Goal: Information Seeking & Learning: Learn about a topic

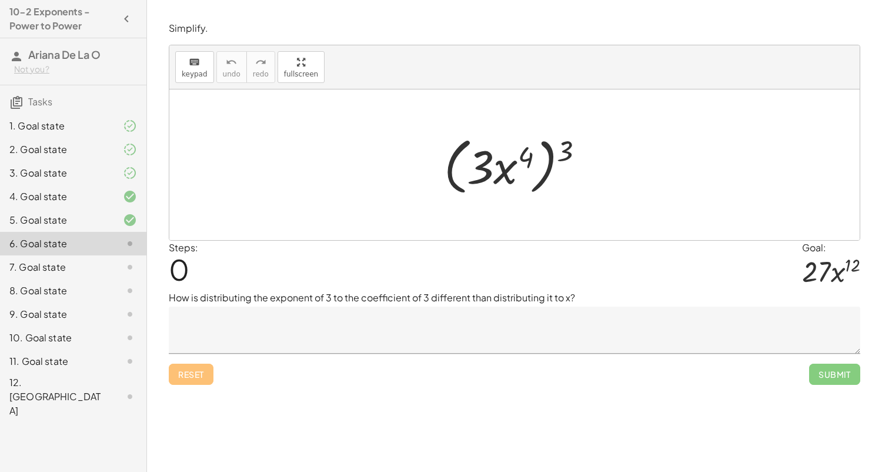
click at [54, 208] on div "3. Goal state" at bounding box center [73, 220] width 146 height 24
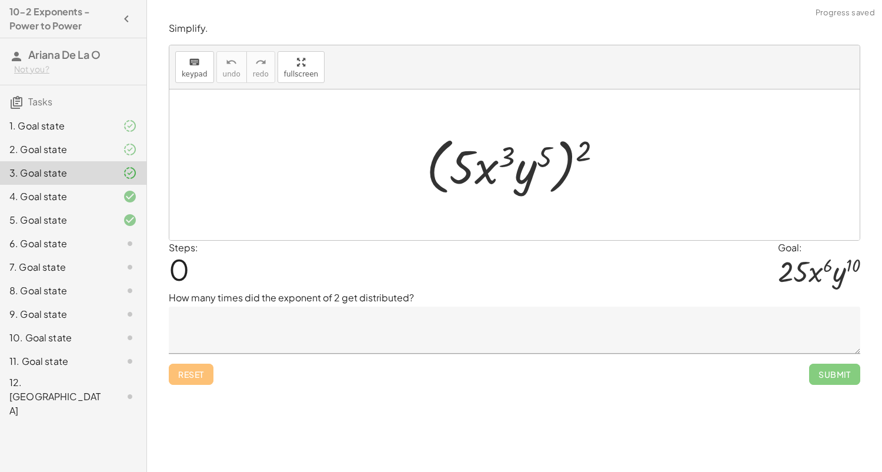
click at [75, 244] on div "6. Goal state" at bounding box center [56, 243] width 95 height 14
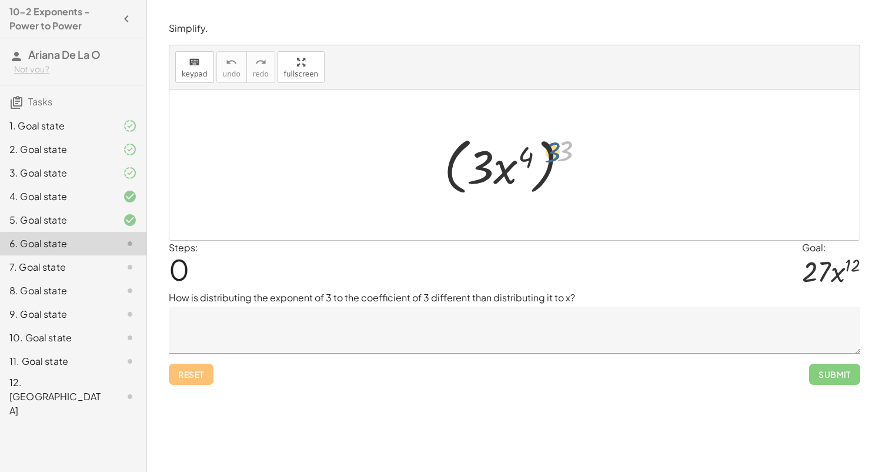
drag, startPoint x: 570, startPoint y: 143, endPoint x: 559, endPoint y: 146, distance: 11.4
click at [559, 146] on div at bounding box center [519, 165] width 162 height 68
drag, startPoint x: 565, startPoint y: 150, endPoint x: 479, endPoint y: 156, distance: 86.6
click at [479, 156] on div at bounding box center [519, 165] width 162 height 68
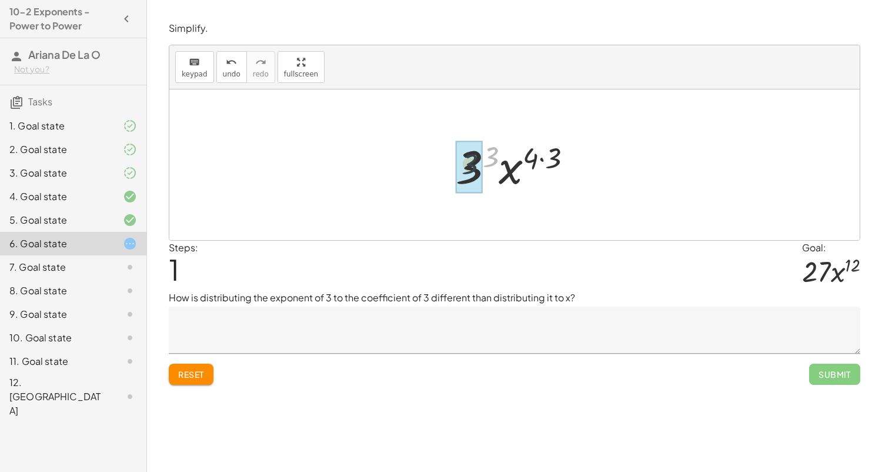
drag, startPoint x: 492, startPoint y: 155, endPoint x: 470, endPoint y: 162, distance: 23.6
drag, startPoint x: 548, startPoint y: 158, endPoint x: 529, endPoint y: 155, distance: 19.6
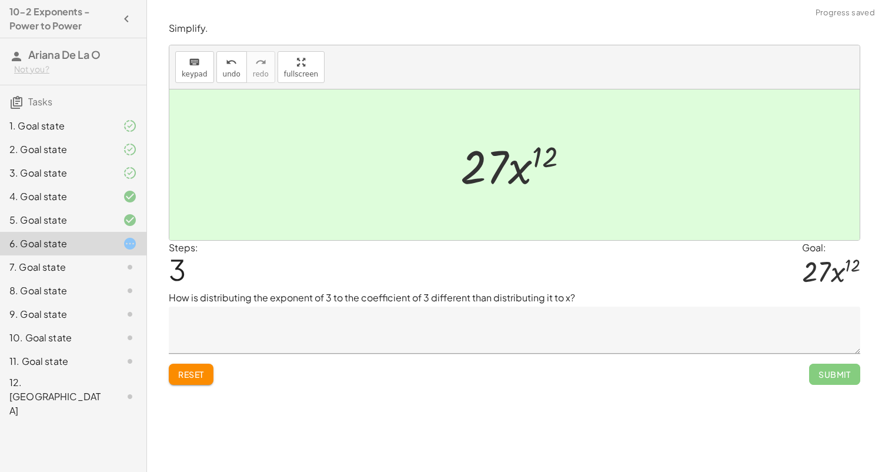
click at [210, 371] on button "Reset" at bounding box center [191, 373] width 45 height 21
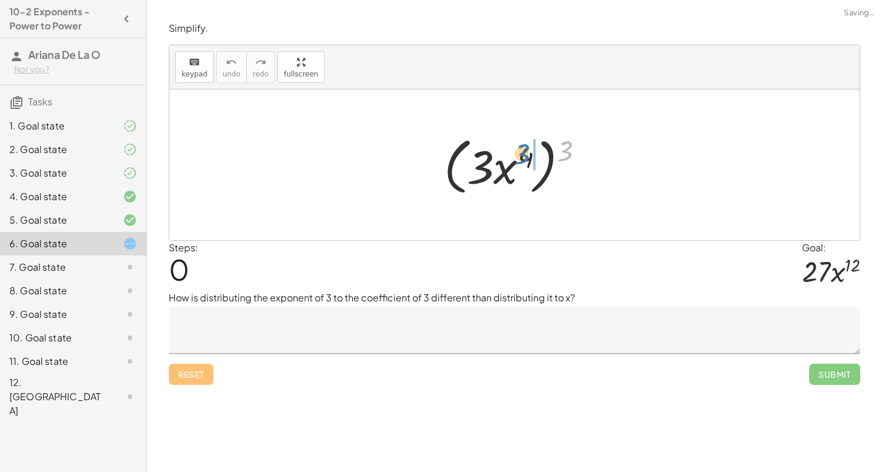
drag, startPoint x: 574, startPoint y: 149, endPoint x: 529, endPoint y: 152, distance: 44.7
click at [529, 152] on div at bounding box center [519, 165] width 162 height 68
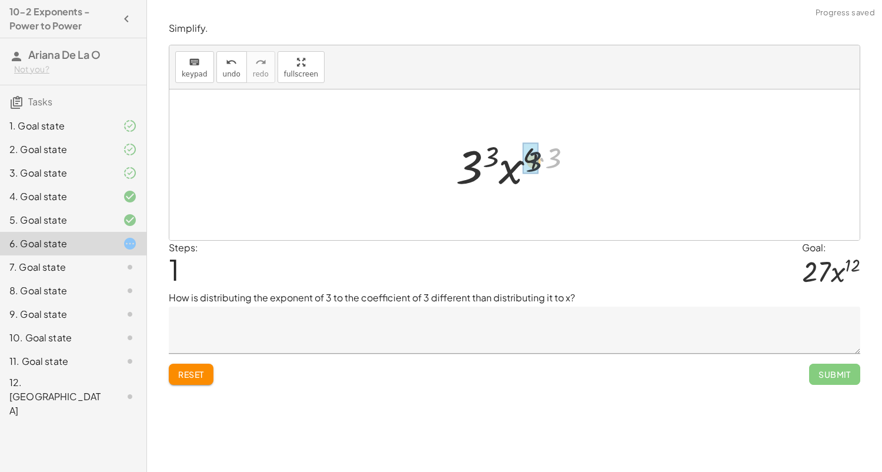
drag, startPoint x: 558, startPoint y: 155, endPoint x: 524, endPoint y: 162, distance: 34.1
click at [524, 162] on div at bounding box center [519, 165] width 138 height 61
drag, startPoint x: 532, startPoint y: 158, endPoint x: 552, endPoint y: 154, distance: 20.4
drag, startPoint x: 500, startPoint y: 158, endPoint x: 485, endPoint y: 161, distance: 15.7
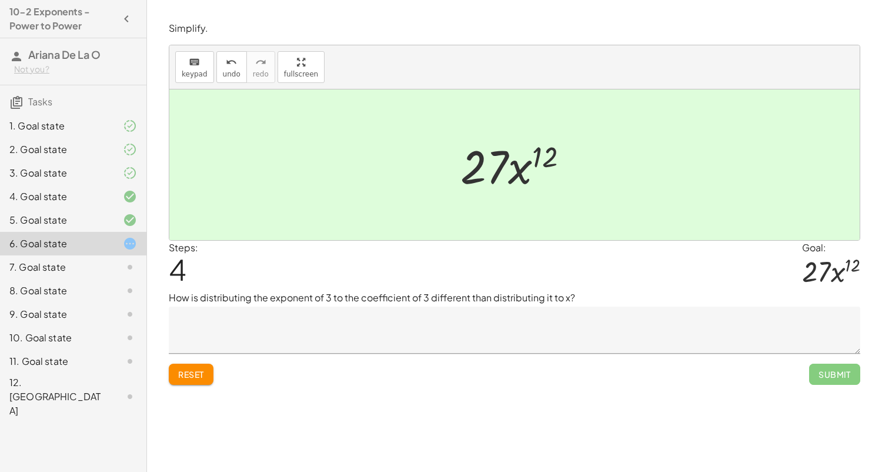
click at [272, 313] on textarea at bounding box center [514, 329] width 691 height 47
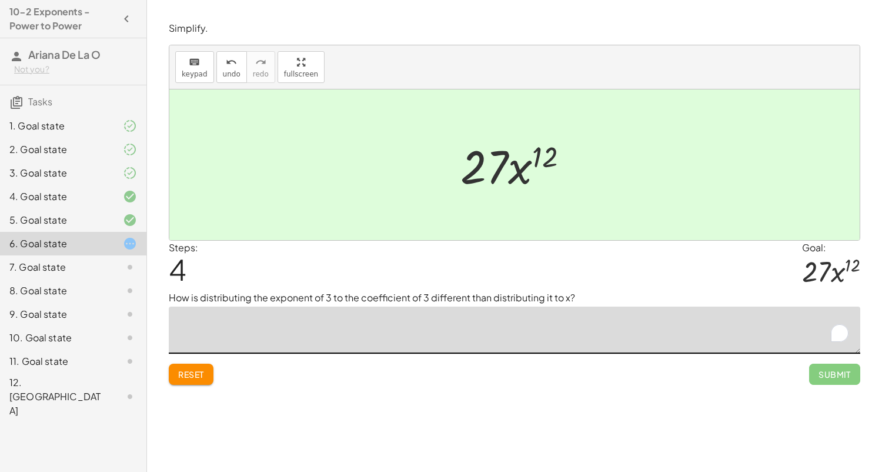
click at [0, 0] on div "Simplify. keyboard keypad undo undo redo redo fullscreen ( · 3 · x 4 ) 3 · 3 3 …" at bounding box center [0, 0] width 0 height 0
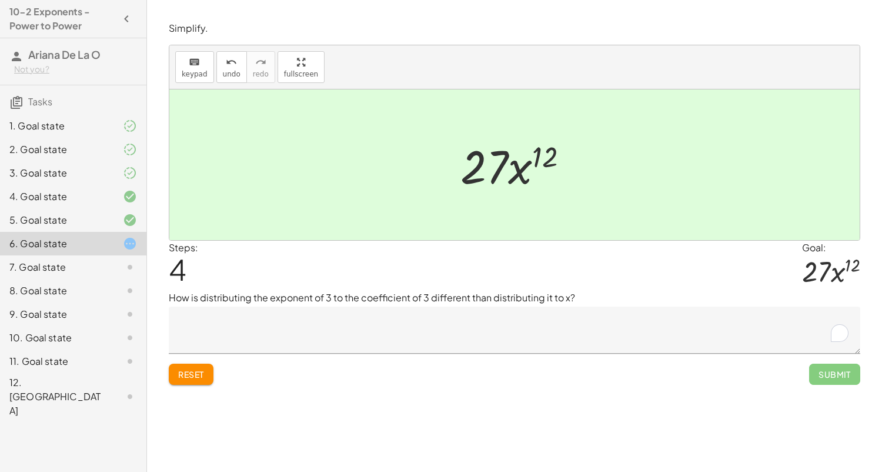
click at [193, 380] on button "Reset" at bounding box center [191, 373] width 45 height 21
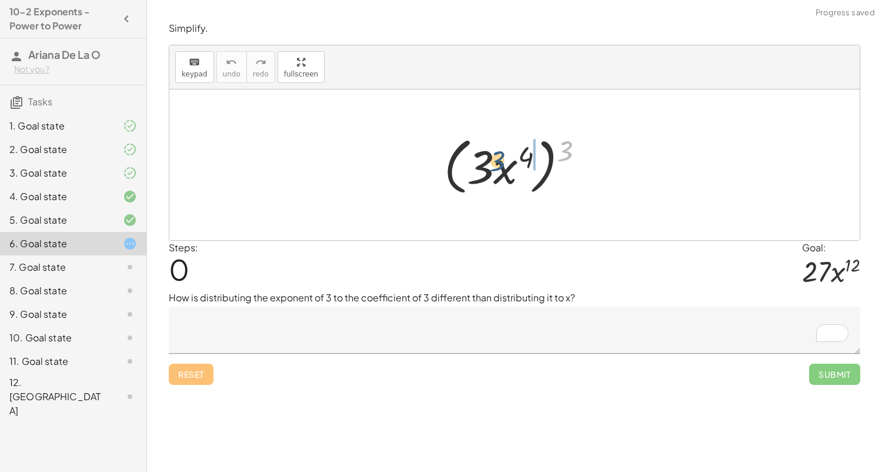
drag, startPoint x: 569, startPoint y: 140, endPoint x: 482, endPoint y: 151, distance: 87.7
click at [482, 151] on div at bounding box center [519, 165] width 162 height 68
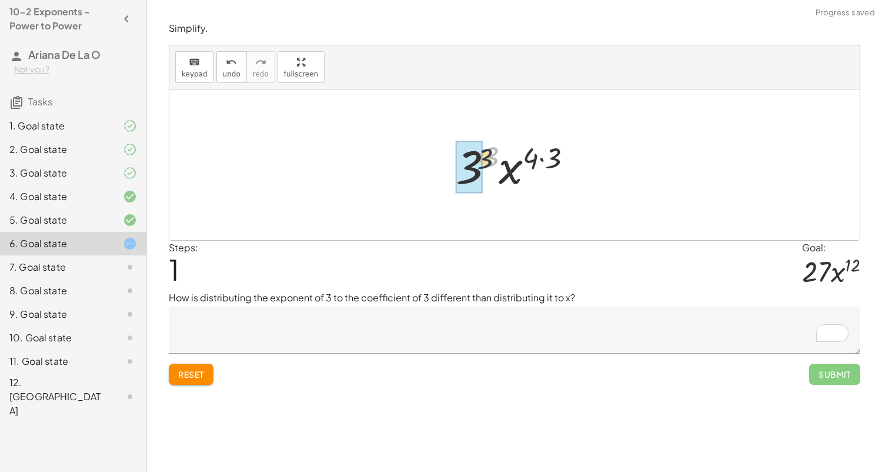
drag, startPoint x: 497, startPoint y: 153, endPoint x: 480, endPoint y: 159, distance: 18.2
drag, startPoint x: 553, startPoint y: 159, endPoint x: 535, endPoint y: 159, distance: 18.2
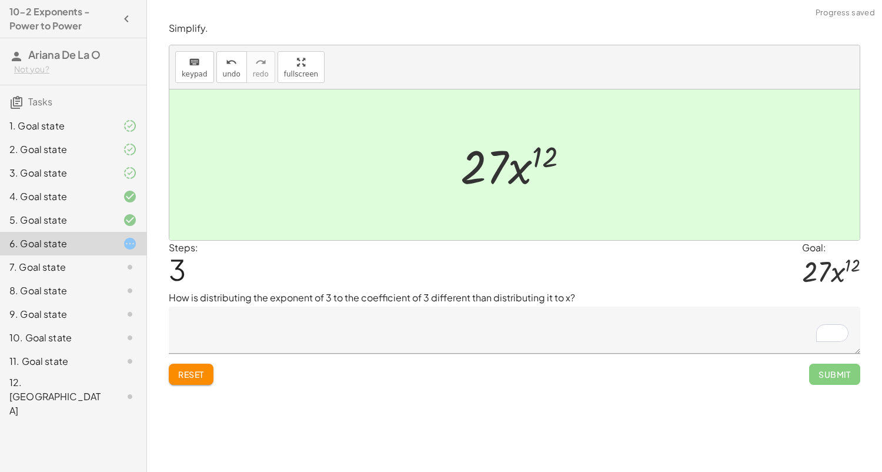
click at [390, 346] on textarea "To enrich screen reader interactions, please activate Accessibility in Grammarl…" at bounding box center [514, 329] width 691 height 47
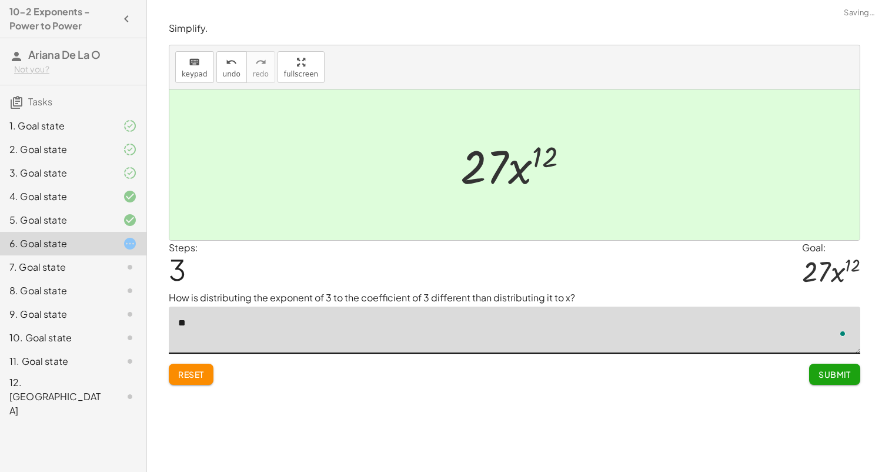
type textarea "*"
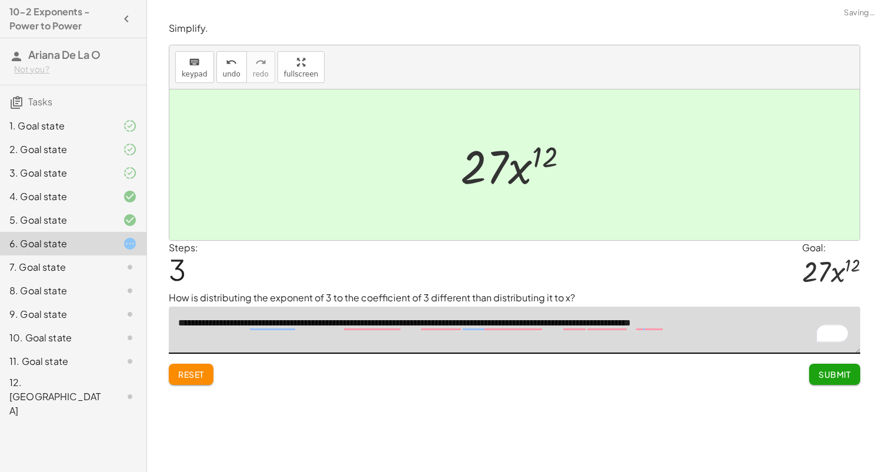
click at [268, 325] on textarea "**********" at bounding box center [514, 329] width 691 height 47
click at [284, 326] on textarea "**********" at bounding box center [514, 329] width 691 height 47
click at [365, 319] on textarea "**********" at bounding box center [514, 329] width 691 height 47
click at [287, 318] on textarea "**********" at bounding box center [514, 329] width 691 height 47
click at [387, 322] on textarea "**********" at bounding box center [514, 329] width 691 height 47
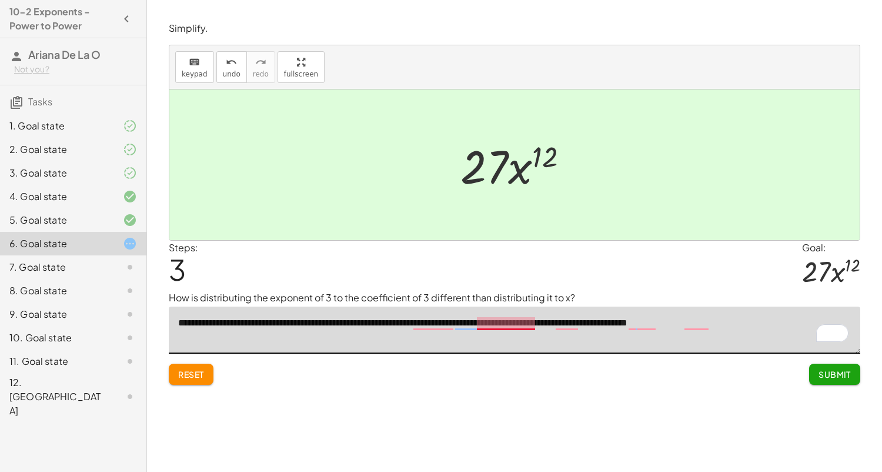
click at [510, 326] on textarea "**********" at bounding box center [514, 329] width 691 height 47
click at [442, 318] on textarea "**********" at bounding box center [514, 329] width 691 height 47
click at [440, 323] on textarea "**********" at bounding box center [514, 329] width 691 height 47
type textarea "**********"
click at [0, 0] on div "**********" at bounding box center [0, 0] width 0 height 0
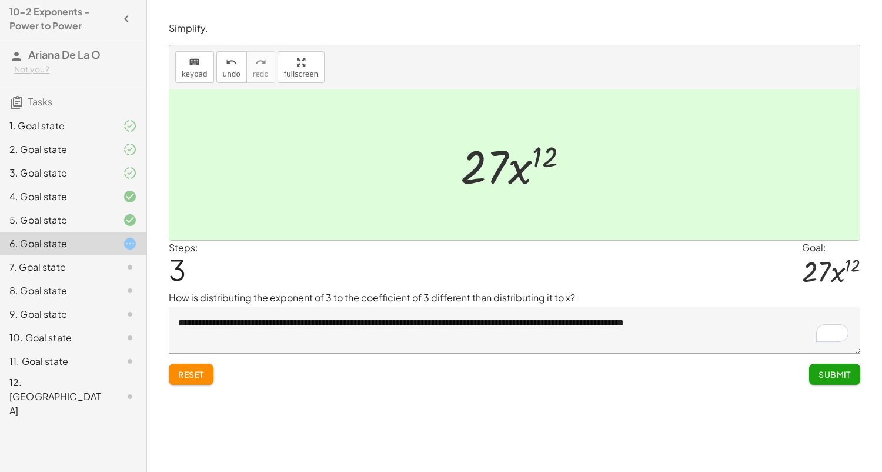
click at [822, 373] on span "Submit" at bounding box center [834, 374] width 32 height 11
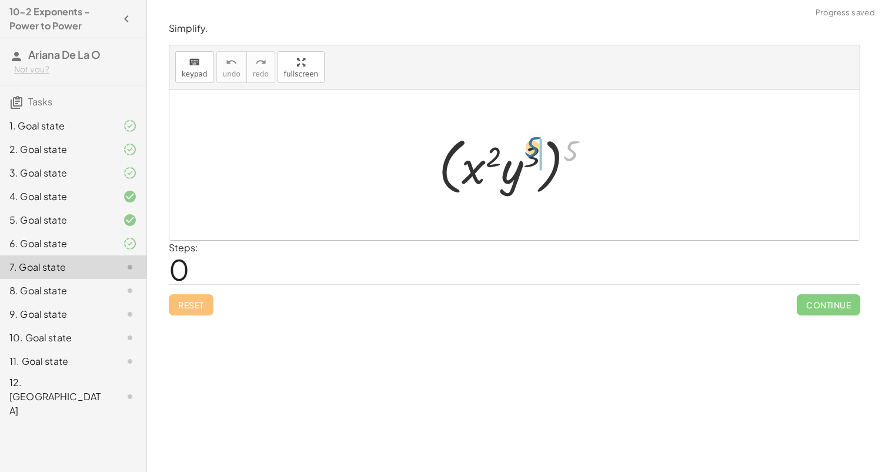
drag, startPoint x: 572, startPoint y: 155, endPoint x: 533, endPoint y: 151, distance: 39.1
click at [533, 151] on div at bounding box center [519, 165] width 172 height 68
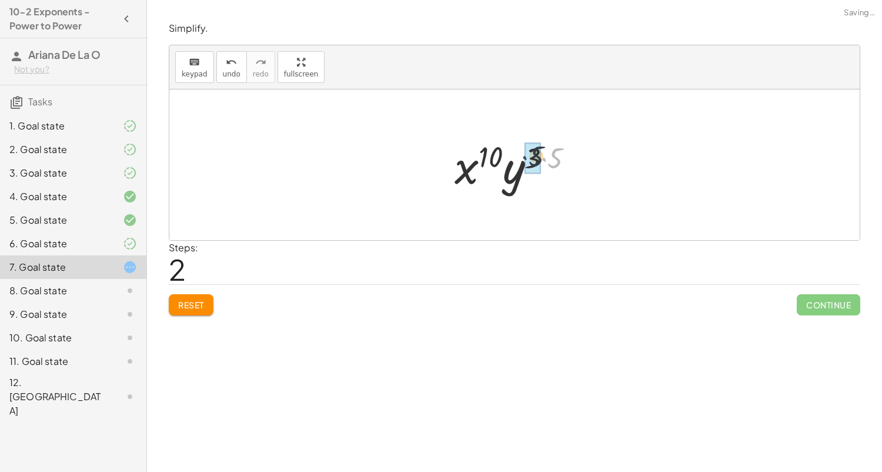
drag, startPoint x: 547, startPoint y: 159, endPoint x: 527, endPoint y: 158, distance: 19.5
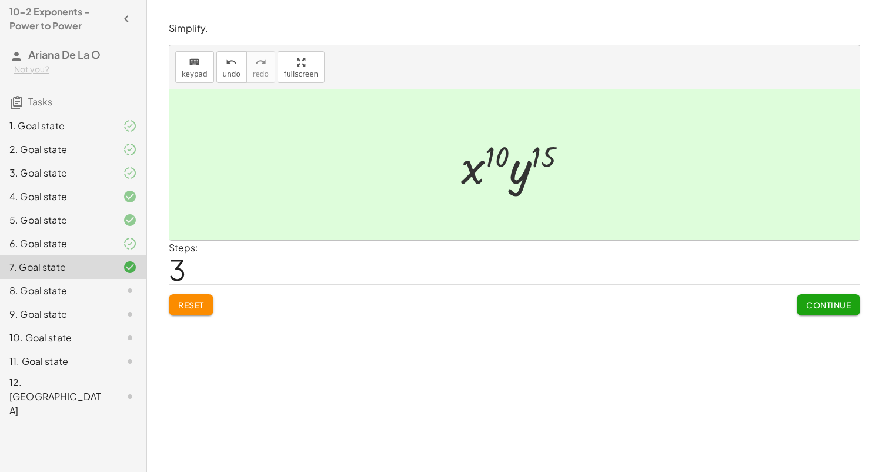
click at [793, 299] on div "Reset Continue" at bounding box center [514, 299] width 691 height 31
click at [800, 305] on button "Continue" at bounding box center [829, 304] width 64 height 21
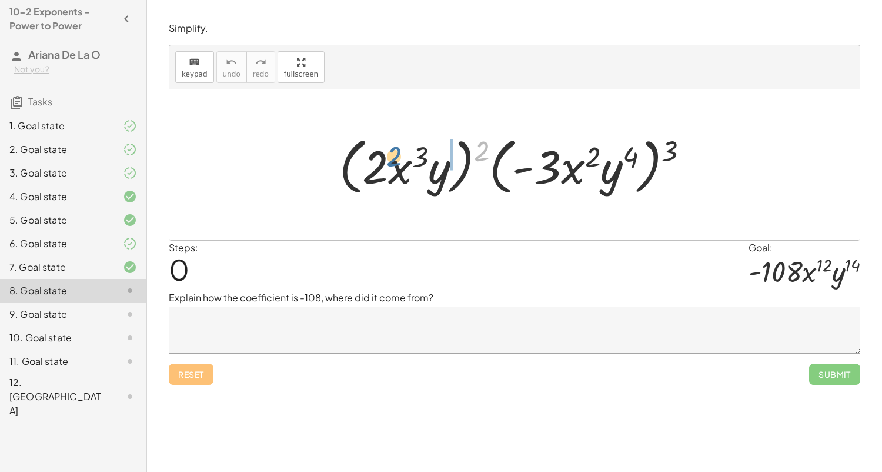
drag, startPoint x: 482, startPoint y: 139, endPoint x: 383, endPoint y: 145, distance: 99.5
click at [383, 145] on div at bounding box center [518, 165] width 371 height 68
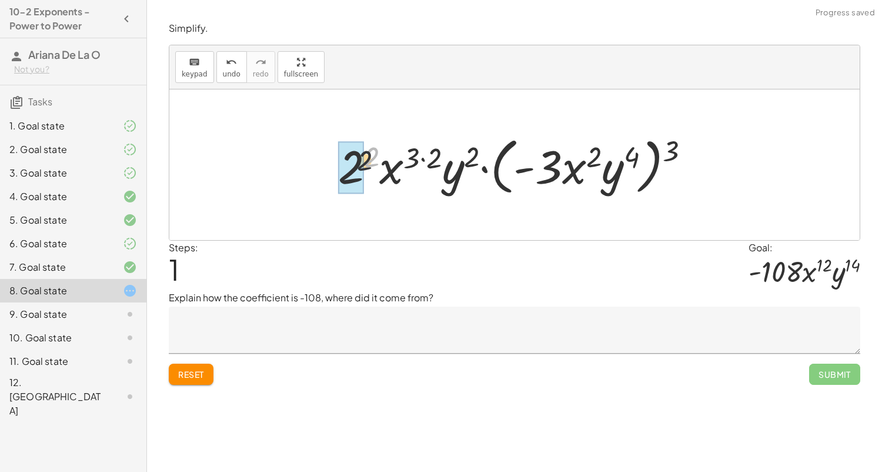
drag, startPoint x: 375, startPoint y: 152, endPoint x: 357, endPoint y: 161, distance: 20.5
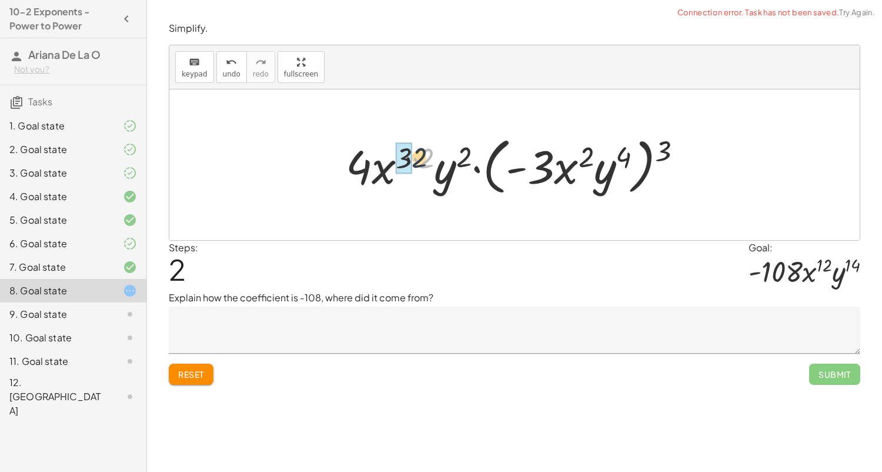
drag, startPoint x: 427, startPoint y: 156, endPoint x: 400, endPoint y: 152, distance: 27.9
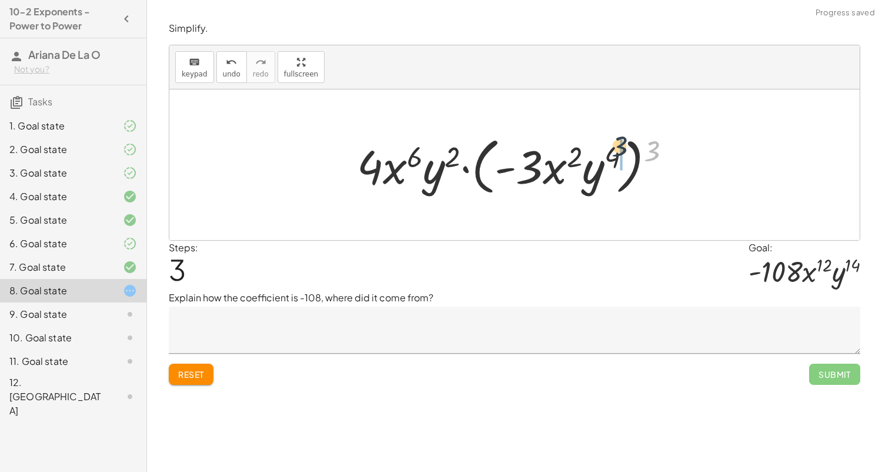
drag, startPoint x: 651, startPoint y: 150, endPoint x: 614, endPoint y: 145, distance: 37.4
click at [614, 145] on div at bounding box center [518, 165] width 335 height 68
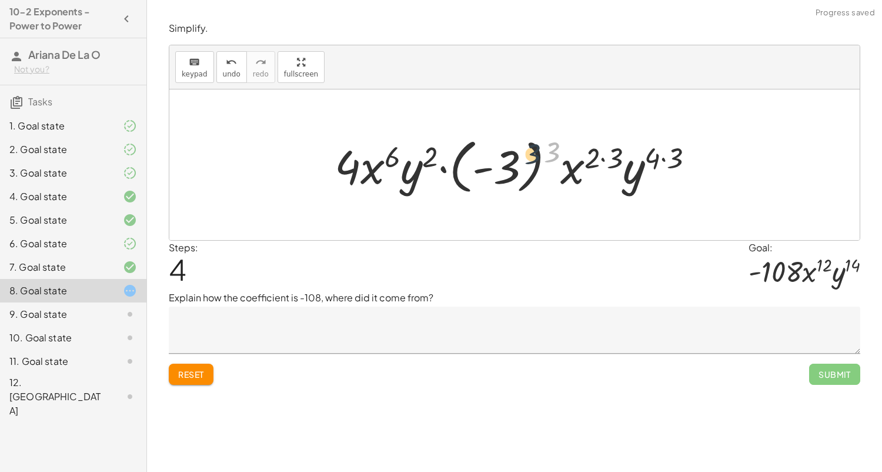
drag, startPoint x: 548, startPoint y: 146, endPoint x: 523, endPoint y: 148, distance: 25.4
click at [523, 148] on div at bounding box center [519, 164] width 381 height 65
drag, startPoint x: 556, startPoint y: 149, endPoint x: 516, endPoint y: 158, distance: 40.4
click at [516, 158] on div at bounding box center [519, 164] width 381 height 65
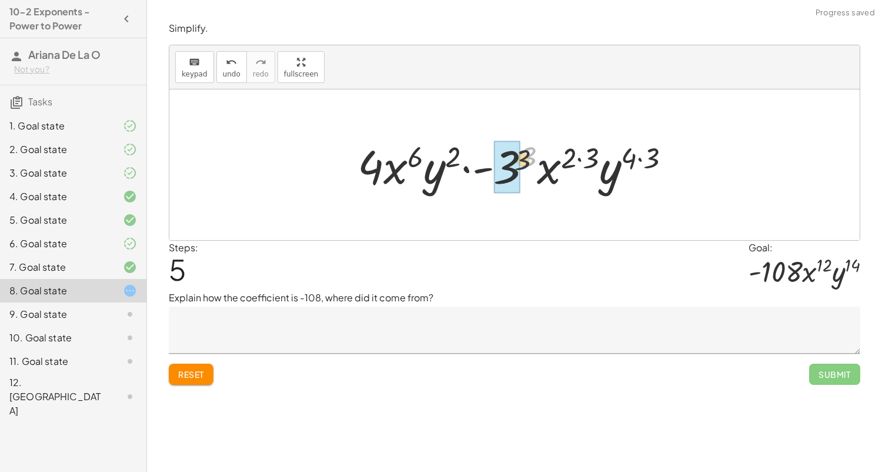
drag, startPoint x: 526, startPoint y: 156, endPoint x: 510, endPoint y: 161, distance: 16.6
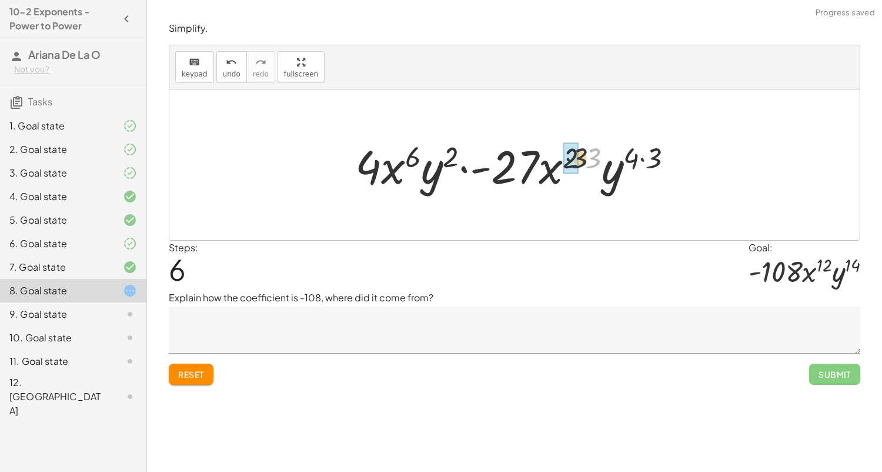
drag, startPoint x: 591, startPoint y: 155, endPoint x: 575, endPoint y: 154, distance: 16.5
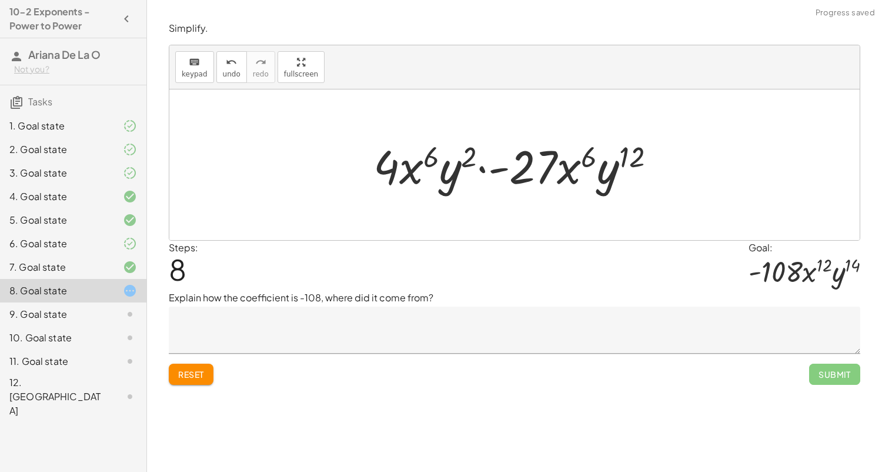
click at [239, 337] on textarea at bounding box center [514, 329] width 691 height 47
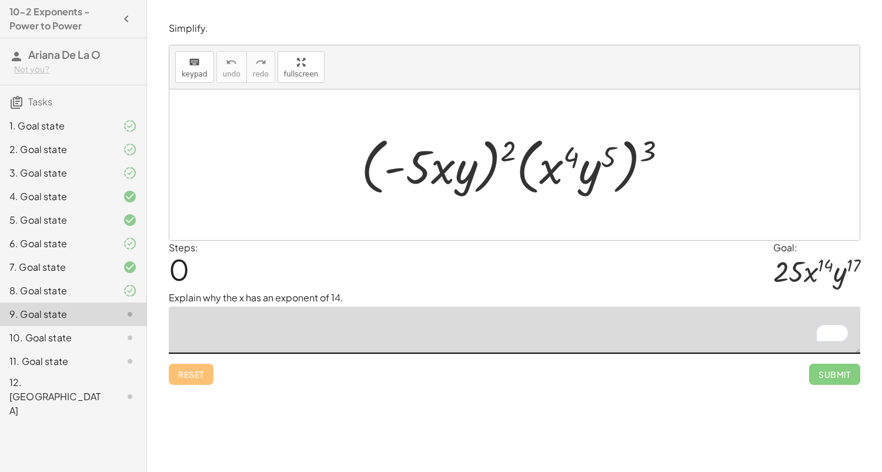
click at [67, 284] on div "8. Goal state" at bounding box center [56, 290] width 95 height 14
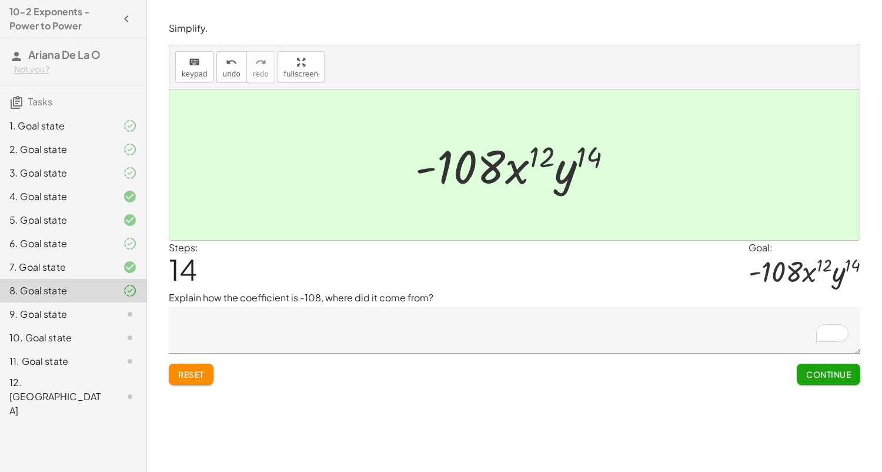
click at [45, 311] on div "9. Goal state" at bounding box center [56, 314] width 95 height 14
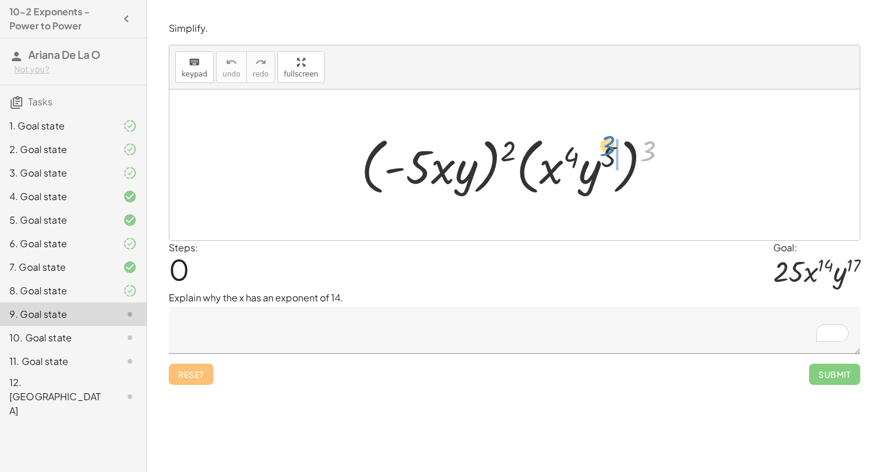
drag, startPoint x: 642, startPoint y: 150, endPoint x: 601, endPoint y: 145, distance: 41.5
click at [601, 145] on div at bounding box center [518, 165] width 327 height 68
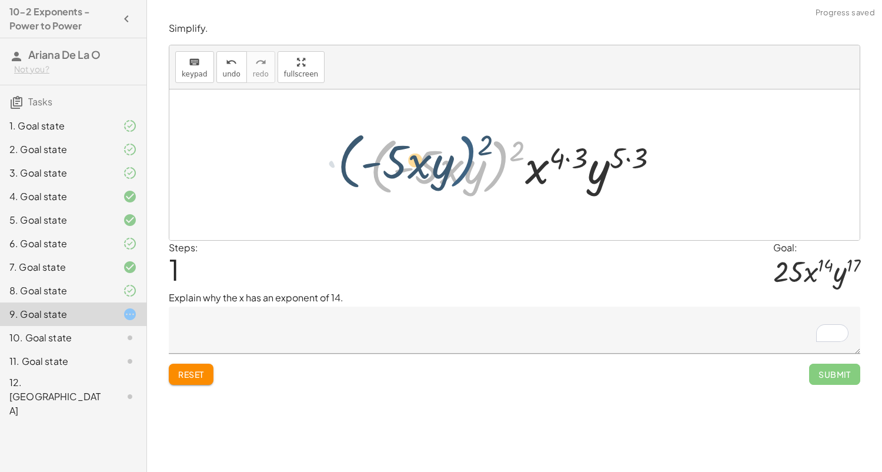
drag, startPoint x: 509, startPoint y: 146, endPoint x: 481, endPoint y: 139, distance: 29.1
click at [481, 139] on div at bounding box center [519, 165] width 310 height 68
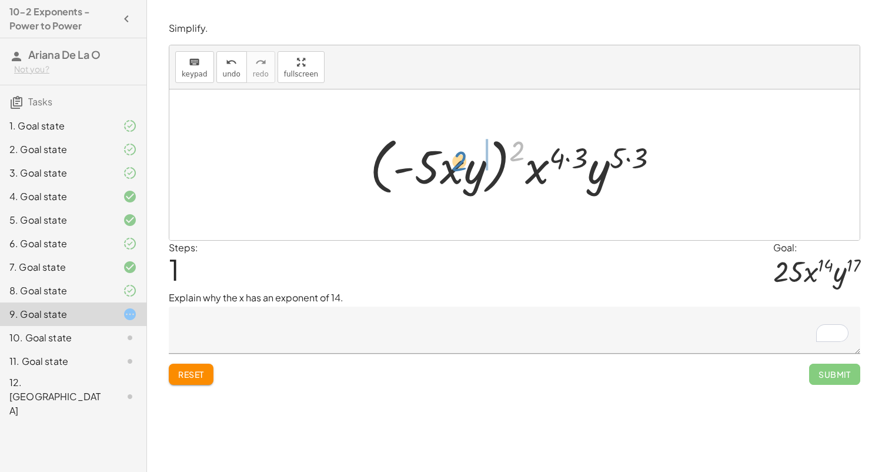
drag, startPoint x: 517, startPoint y: 148, endPoint x: 455, endPoint y: 152, distance: 62.5
click at [455, 152] on div at bounding box center [519, 165] width 310 height 68
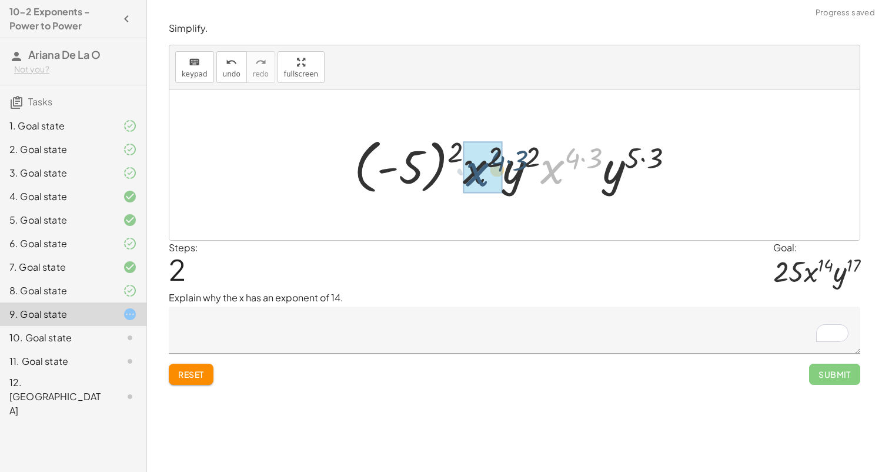
drag, startPoint x: 557, startPoint y: 175, endPoint x: 474, endPoint y: 176, distance: 82.9
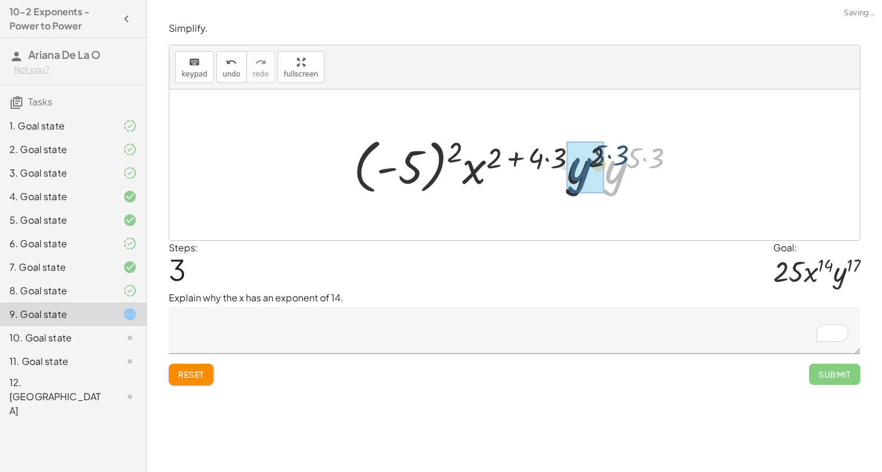
drag, startPoint x: 619, startPoint y: 185, endPoint x: 575, endPoint y: 179, distance: 44.0
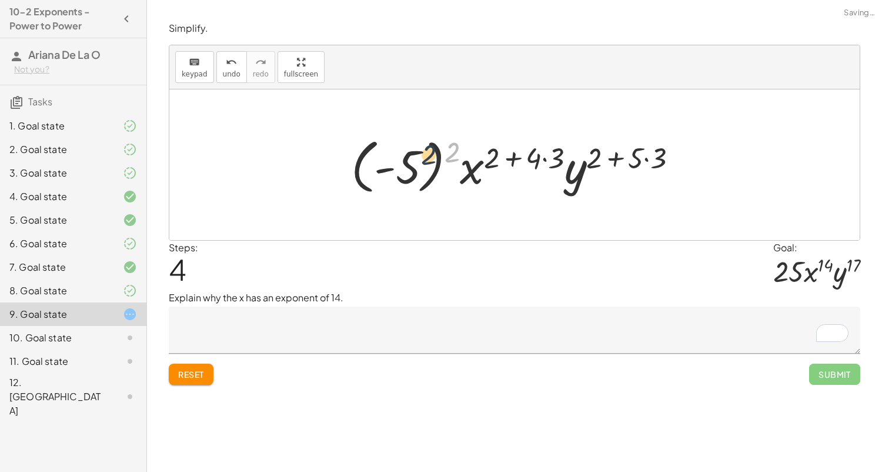
drag, startPoint x: 448, startPoint y: 148, endPoint x: 415, endPoint y: 156, distance: 34.4
click at [415, 156] on div at bounding box center [518, 164] width 347 height 65
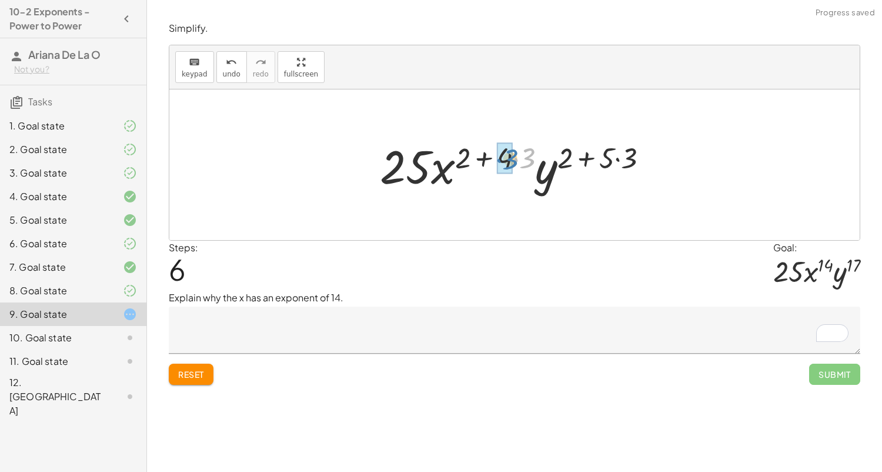
drag, startPoint x: 514, startPoint y: 160, endPoint x: 497, endPoint y: 161, distance: 17.1
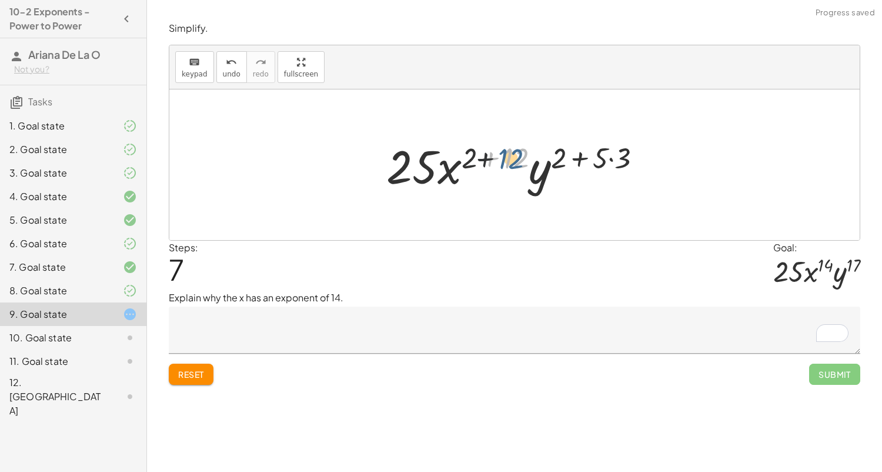
click at [509, 161] on div at bounding box center [518, 165] width 276 height 61
click at [284, 318] on textarea "To enrich screen reader interactions, please activate Accessibility in Grammarl…" at bounding box center [514, 329] width 691 height 47
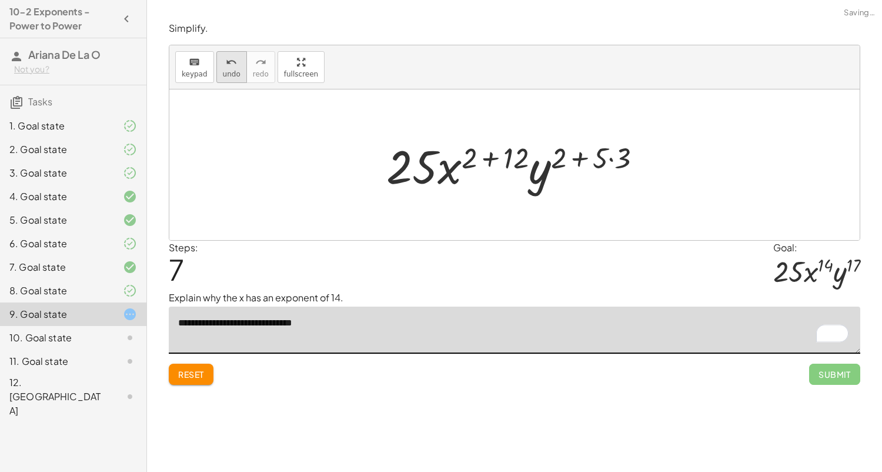
click at [228, 76] on span "undo" at bounding box center [232, 74] width 18 height 8
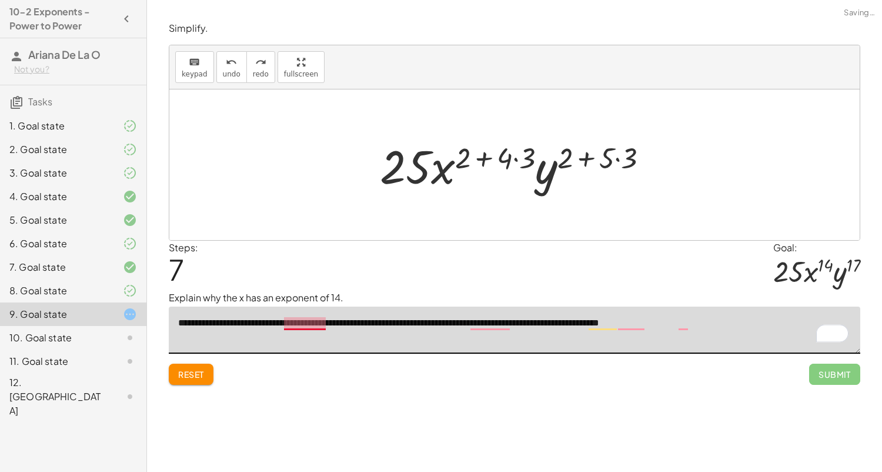
click at [315, 323] on textarea "**********" at bounding box center [514, 329] width 691 height 47
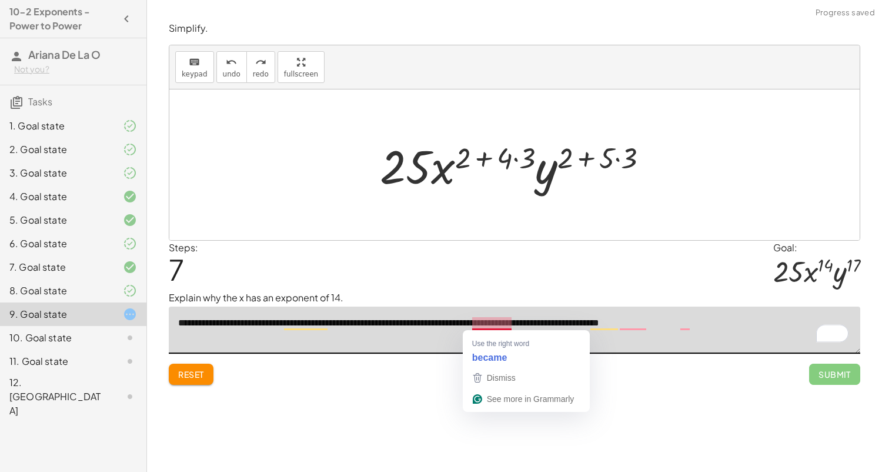
type textarea "**********"
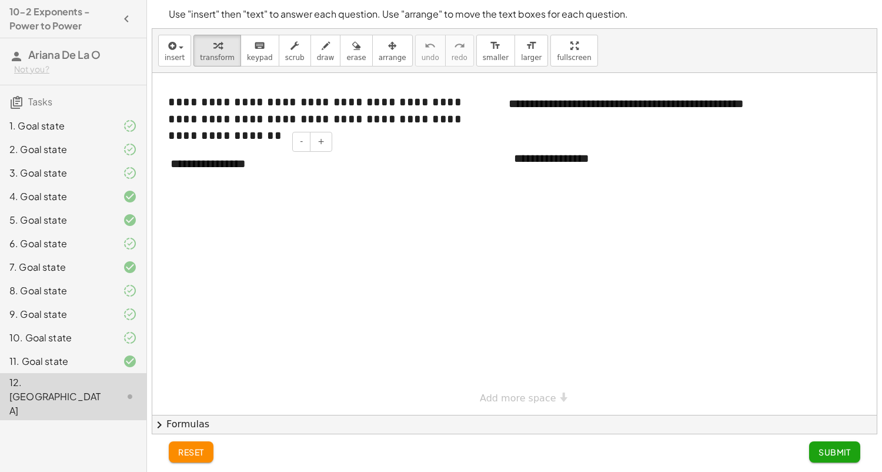
click at [278, 165] on div "**********" at bounding box center [247, 163] width 176 height 41
